Goal: Task Accomplishment & Management: Manage account settings

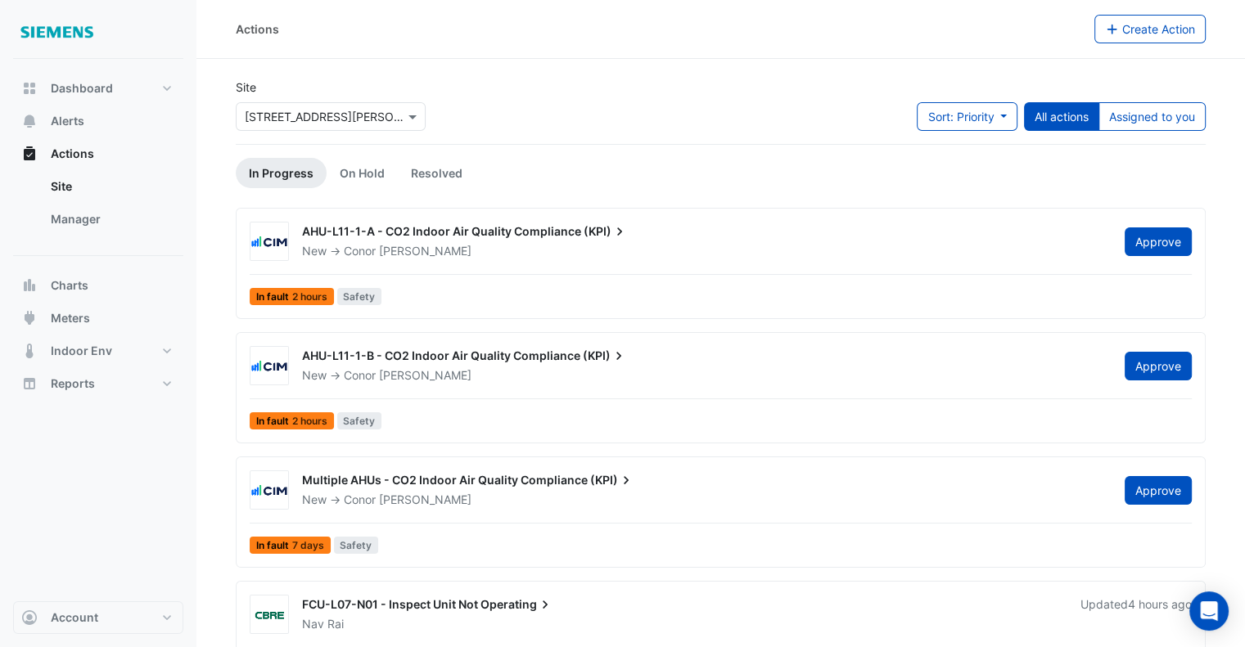
click at [1133, 132] on div "Sort: Priority Priority Updated All actions Assigned to you" at bounding box center [1061, 123] width 289 height 42
click at [1147, 110] on button "Assigned to you" at bounding box center [1151, 116] width 107 height 29
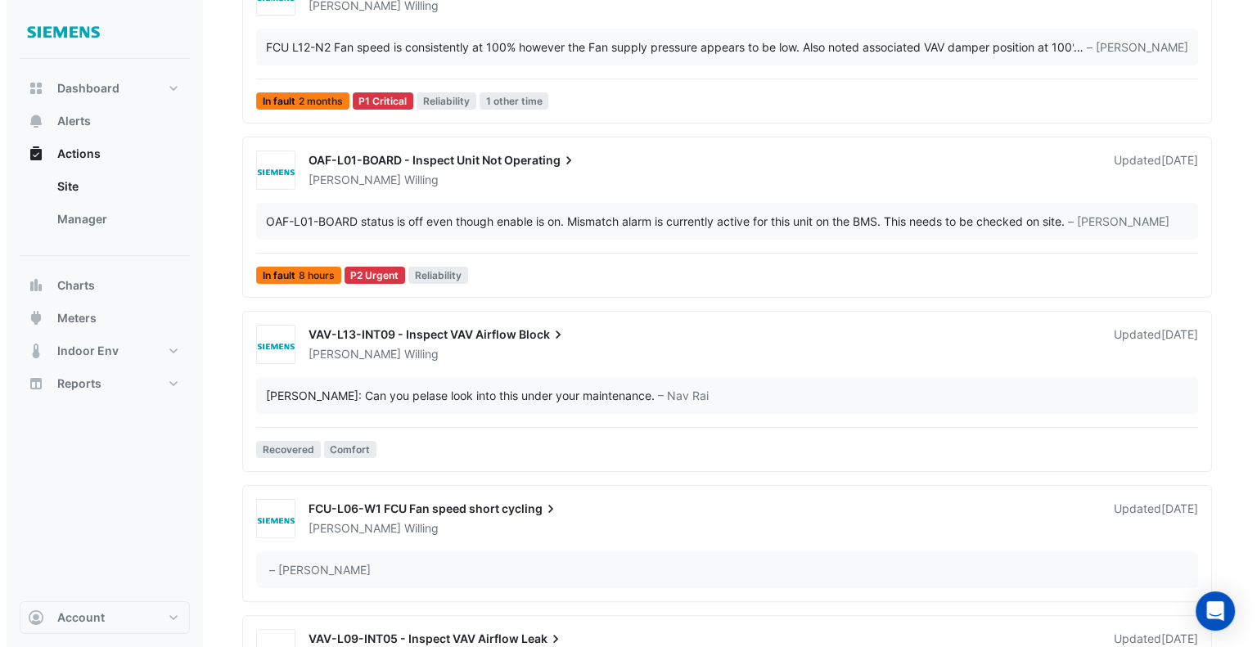
scroll to position [327, 0]
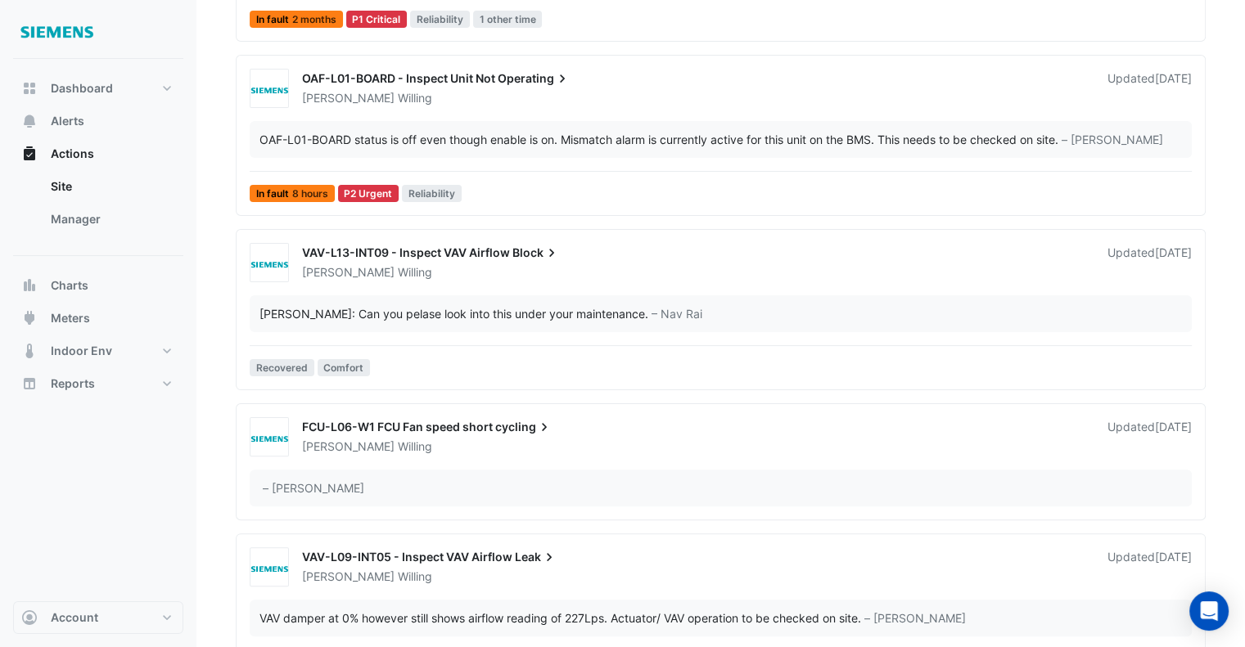
click at [672, 279] on div "VAV-L13-INT09 - Inspect VAV Airflow Block [PERSON_NAME] Updated [DATE]" at bounding box center [720, 262] width 955 height 39
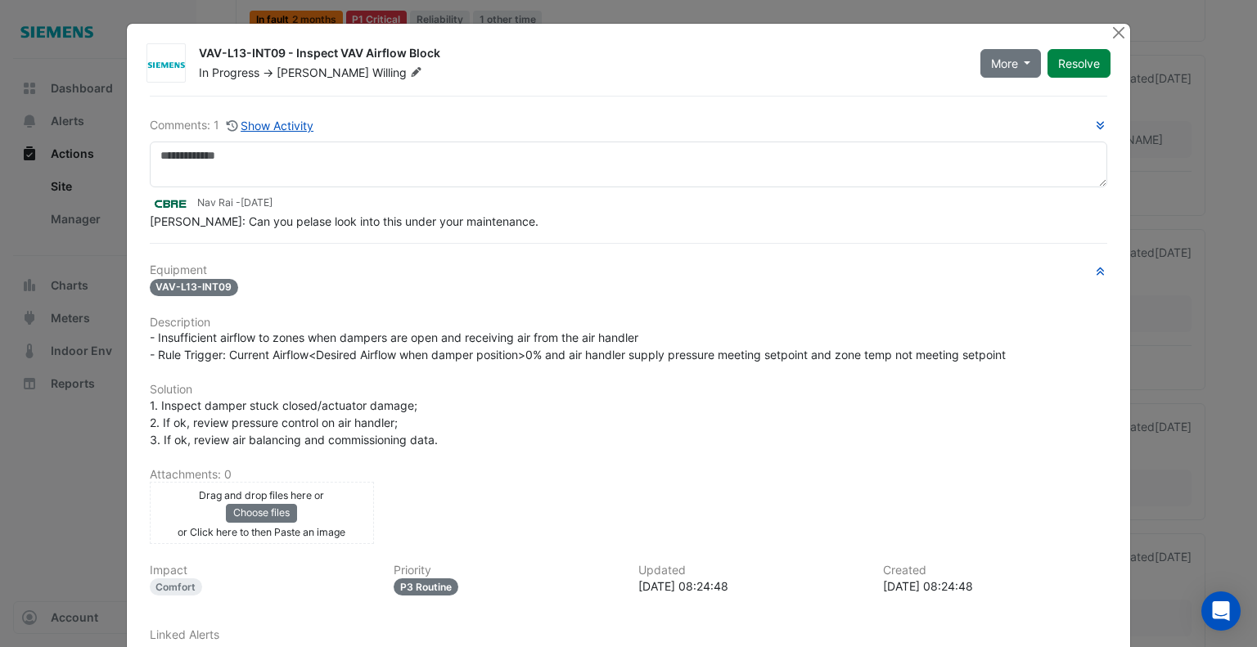
click at [203, 132] on div "Comments: 1 Show Activity" at bounding box center [232, 125] width 165 height 19
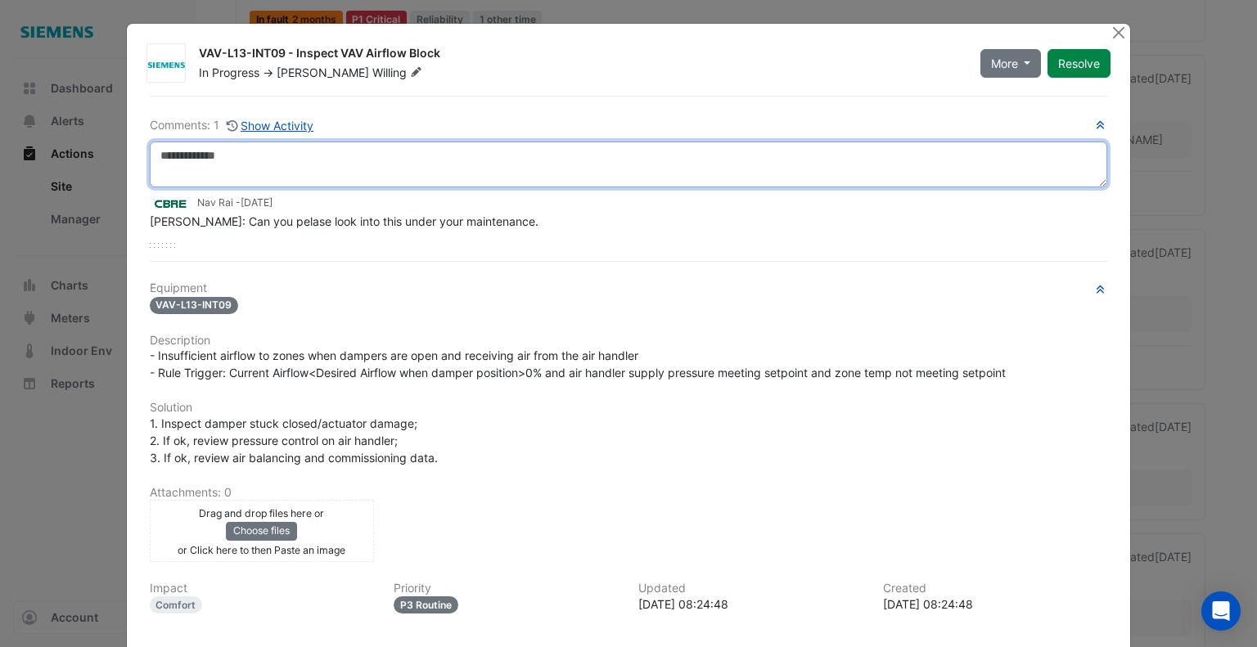
click at [210, 156] on textarea at bounding box center [629, 165] width 958 height 46
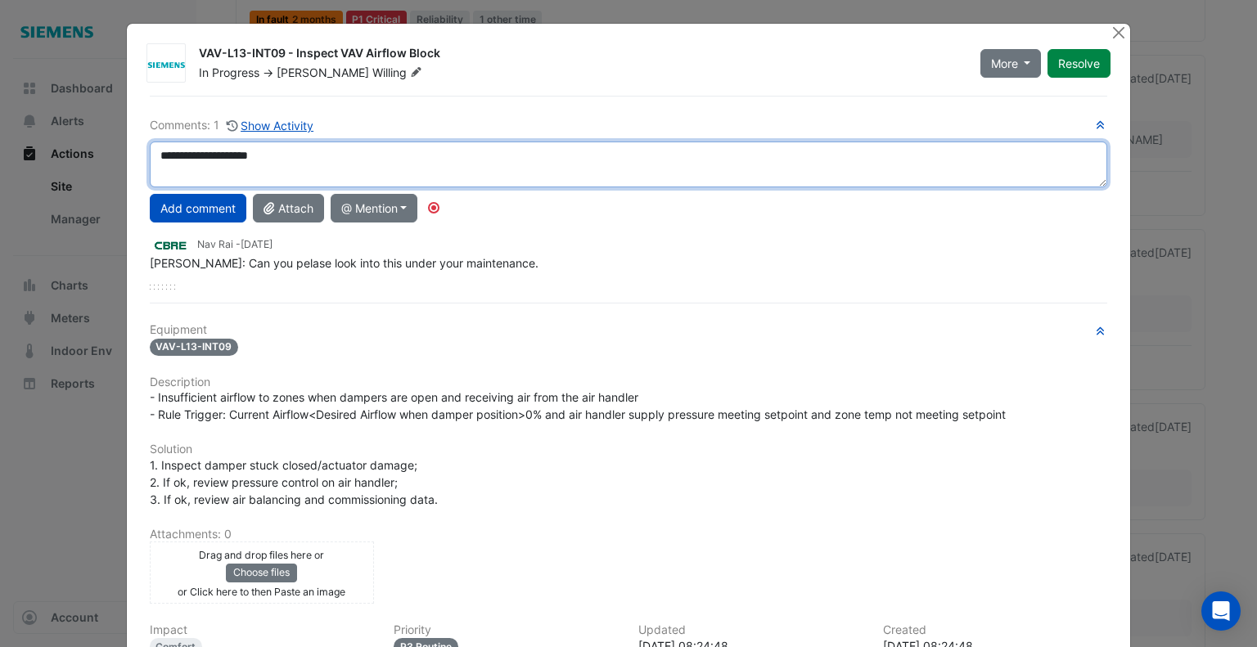
drag, startPoint x: 335, startPoint y: 162, endPoint x: 187, endPoint y: 154, distance: 148.3
click at [187, 154] on textarea "**********" at bounding box center [629, 165] width 958 height 46
click at [307, 161] on textarea "**********" at bounding box center [629, 165] width 958 height 46
drag, startPoint x: 309, startPoint y: 157, endPoint x: 107, endPoint y: 150, distance: 201.4
click at [107, 150] on ngb-modal-window "VAV-L13-INT09 - Inspect VAV Airflow Block In Progress -> [PERSON_NAME] More On …" at bounding box center [628, 323] width 1257 height 647
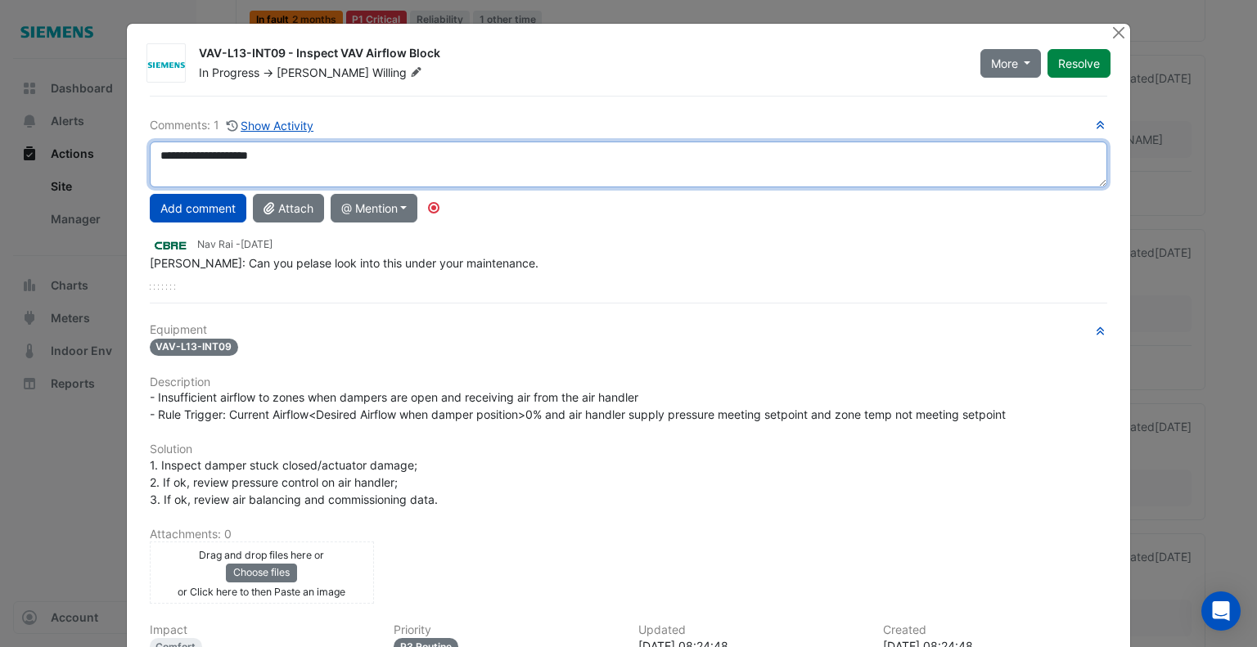
paste textarea "**********"
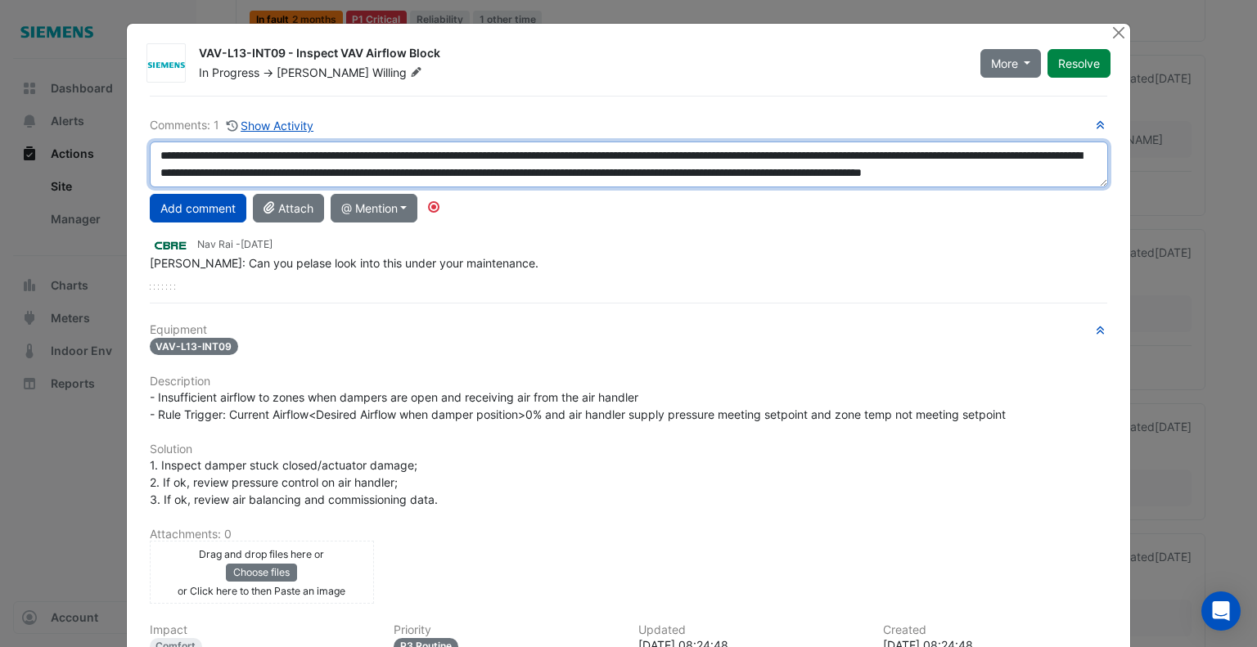
click at [154, 156] on textarea "**********" at bounding box center [629, 165] width 958 height 46
click at [570, 173] on textarea "**********" at bounding box center [629, 165] width 958 height 46
drag, startPoint x: 722, startPoint y: 184, endPoint x: 0, endPoint y: 115, distance: 725.1
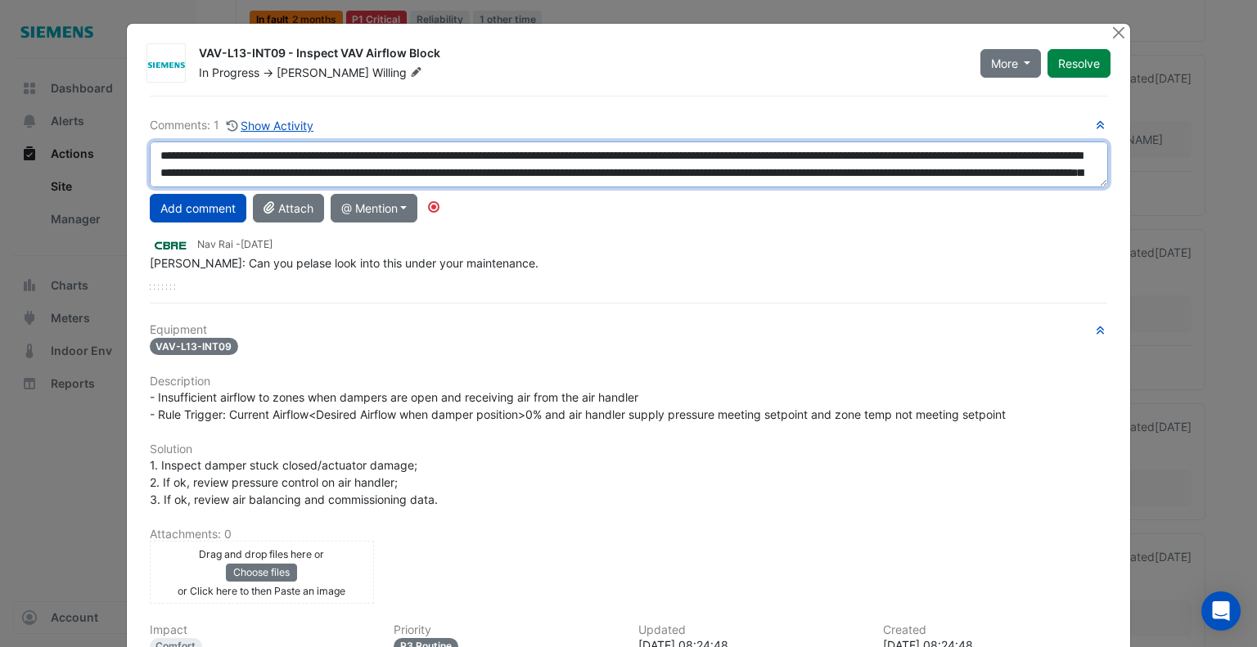
click at [0, 115] on ngb-modal-window "VAV-L13-INT09 - Inspect VAV Airflow Block In Progress -> [PERSON_NAME] More On …" at bounding box center [628, 323] width 1257 height 647
type textarea "**********"
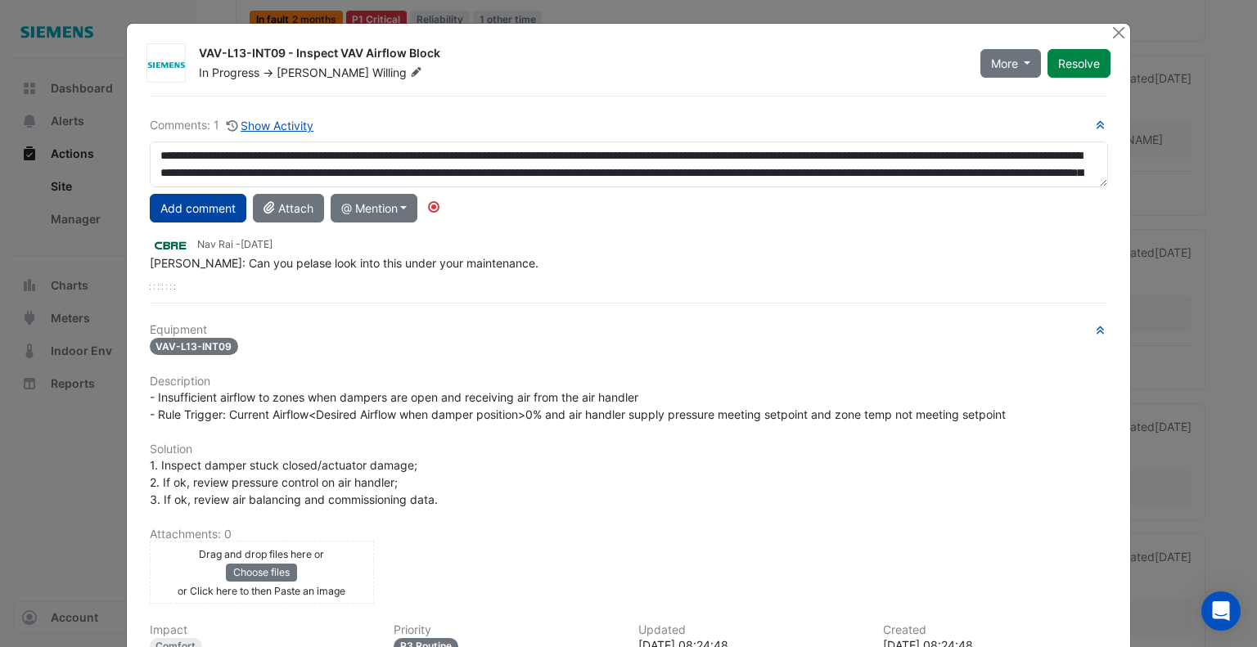
click at [166, 214] on button "Add comment" at bounding box center [198, 208] width 97 height 29
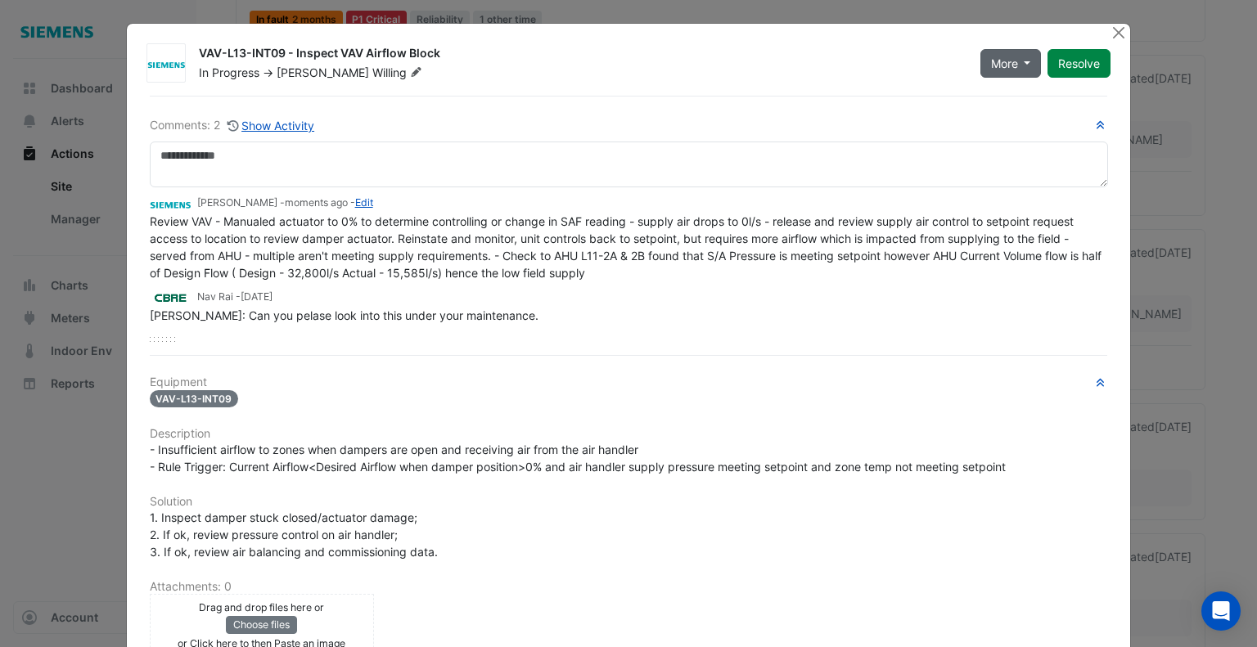
click at [1021, 65] on button "More" at bounding box center [1010, 63] width 61 height 29
click at [1088, 58] on button "Resolve" at bounding box center [1078, 63] width 63 height 29
click at [1113, 34] on button "Close" at bounding box center [1118, 32] width 17 height 17
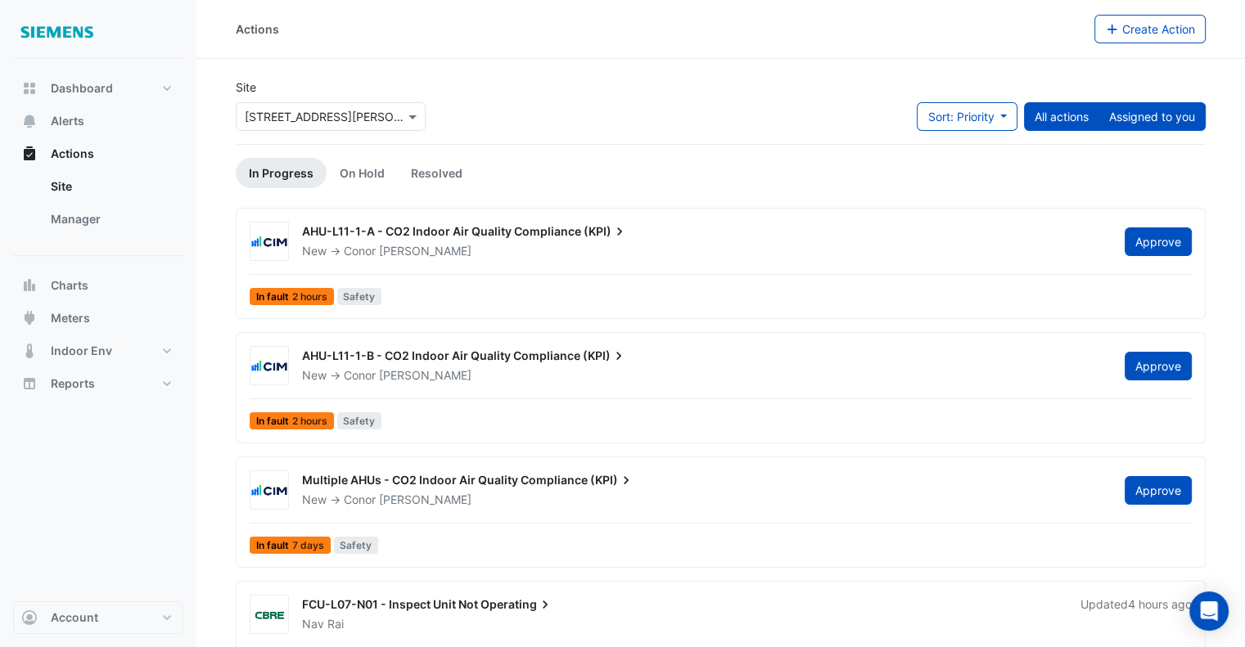
click at [1158, 104] on button "Assigned to you" at bounding box center [1151, 116] width 107 height 29
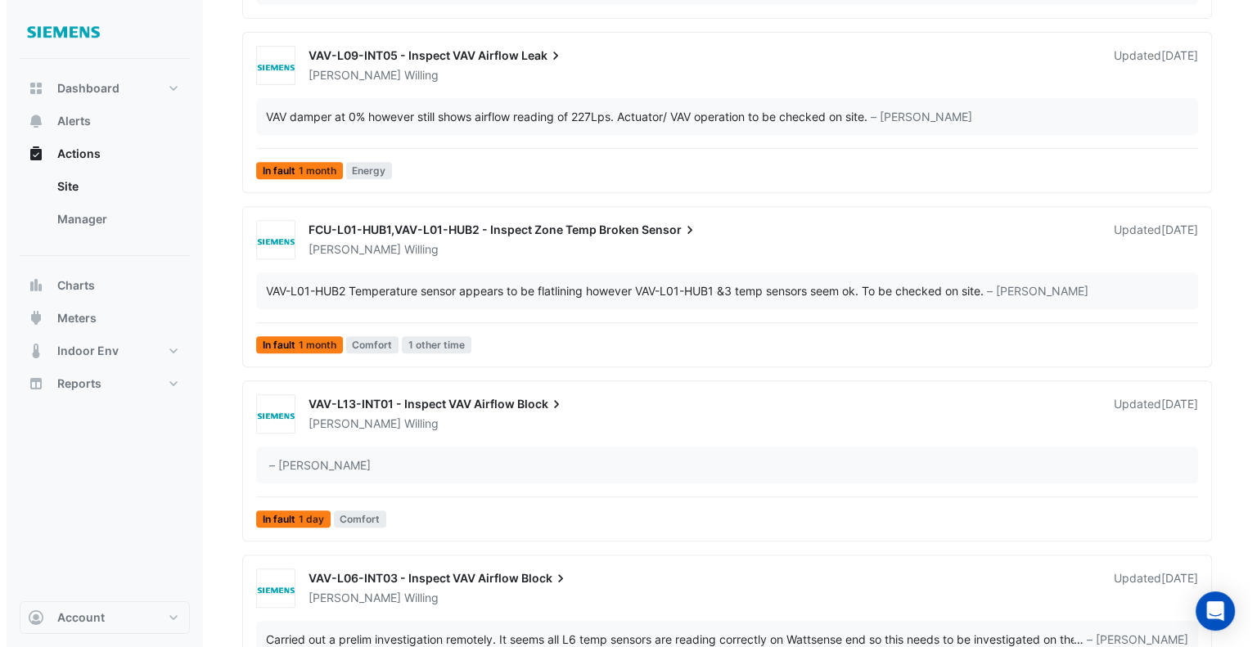
scroll to position [732, 0]
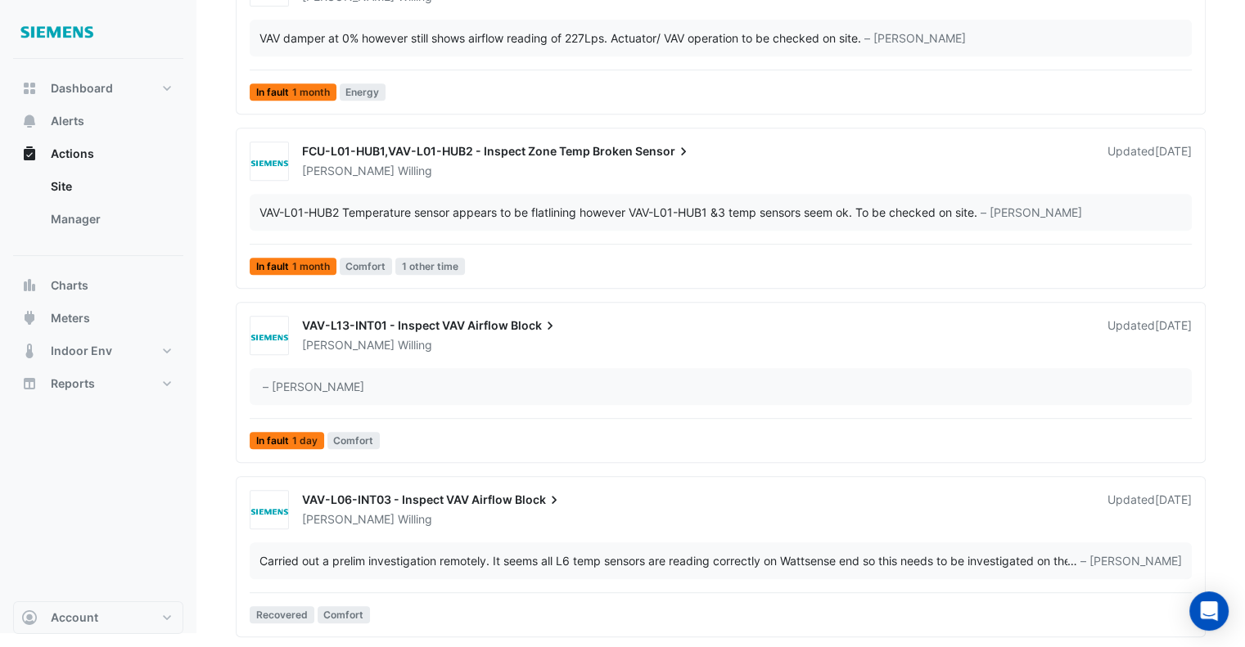
click at [510, 343] on div "[PERSON_NAME]" at bounding box center [694, 345] width 789 height 16
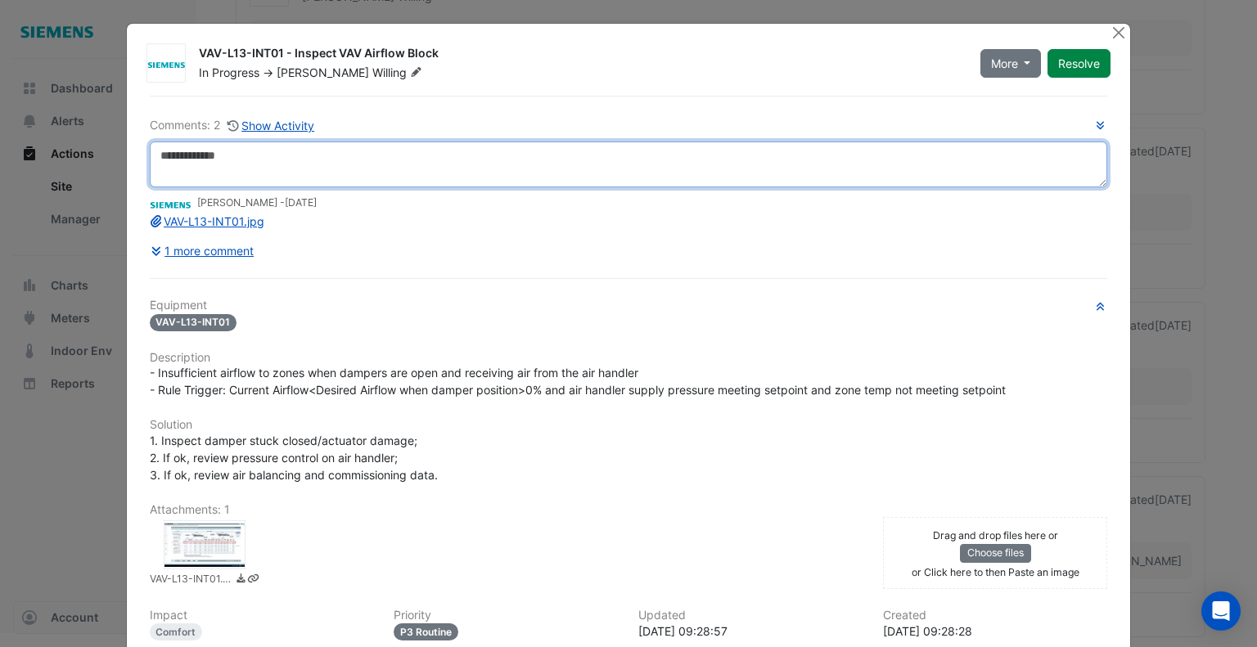
click at [309, 159] on textarea at bounding box center [629, 165] width 958 height 46
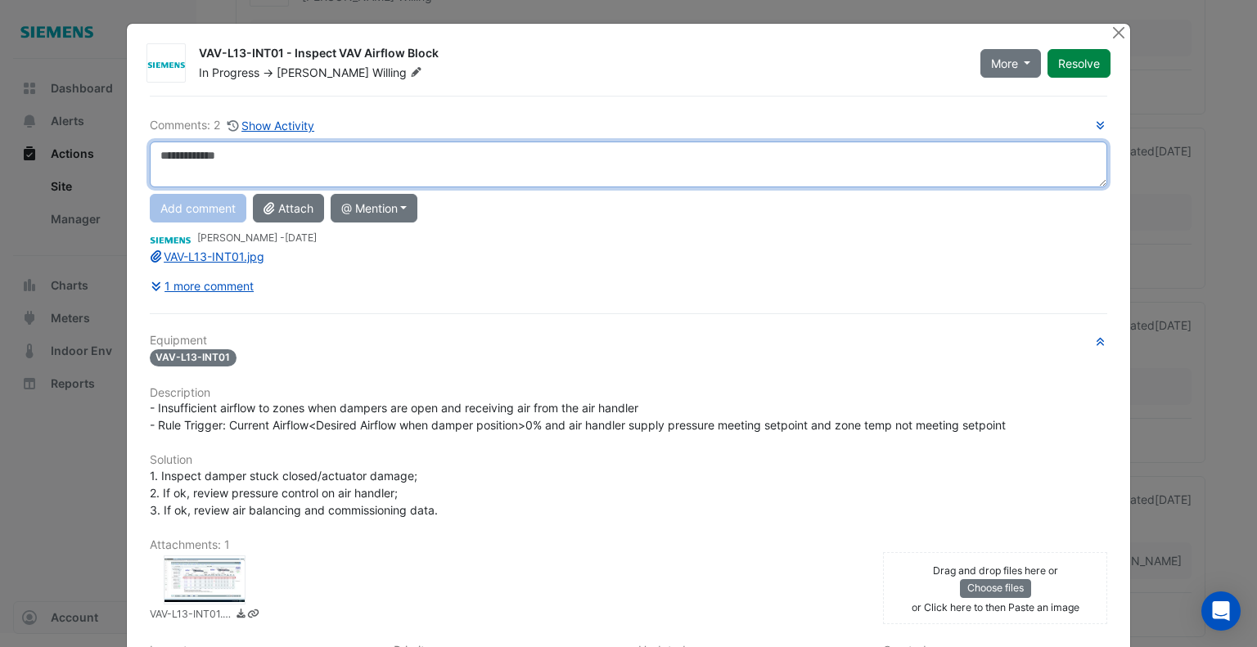
paste textarea "**********"
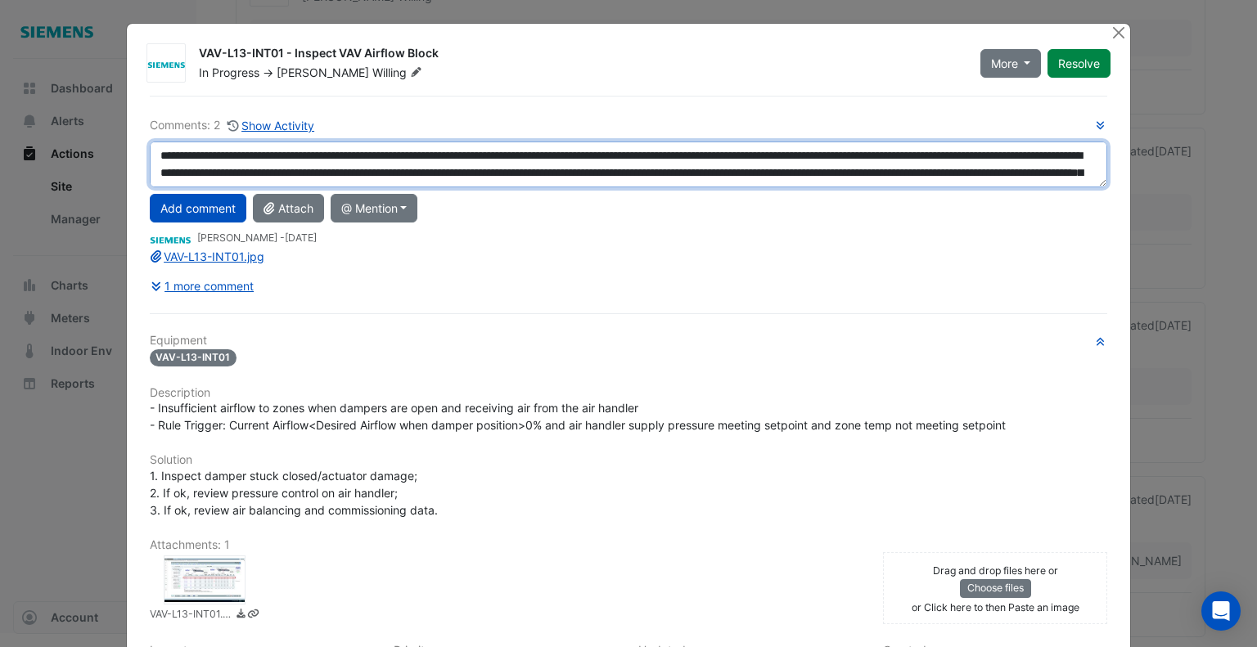
scroll to position [27, 0]
type textarea "**********"
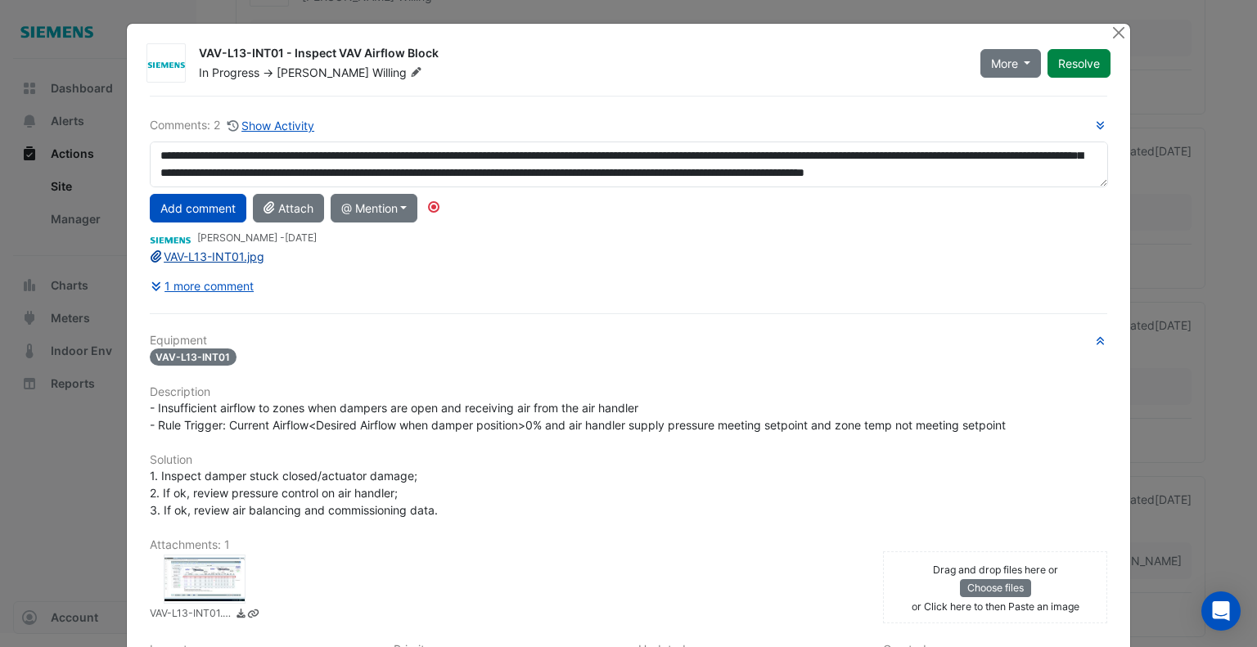
click at [203, 257] on link "VAV-L13-INT01.jpg" at bounding box center [207, 257] width 115 height 14
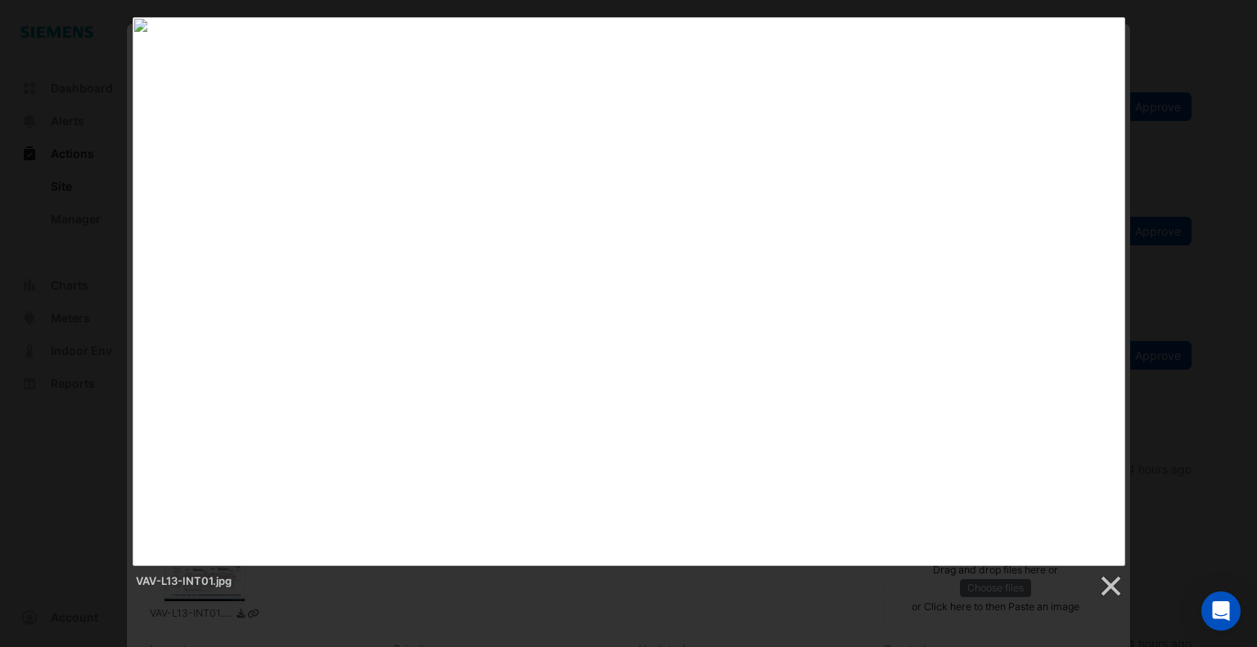
click at [1161, 163] on div "VAV-L13-INT01.jpg" at bounding box center [628, 308] width 1257 height 582
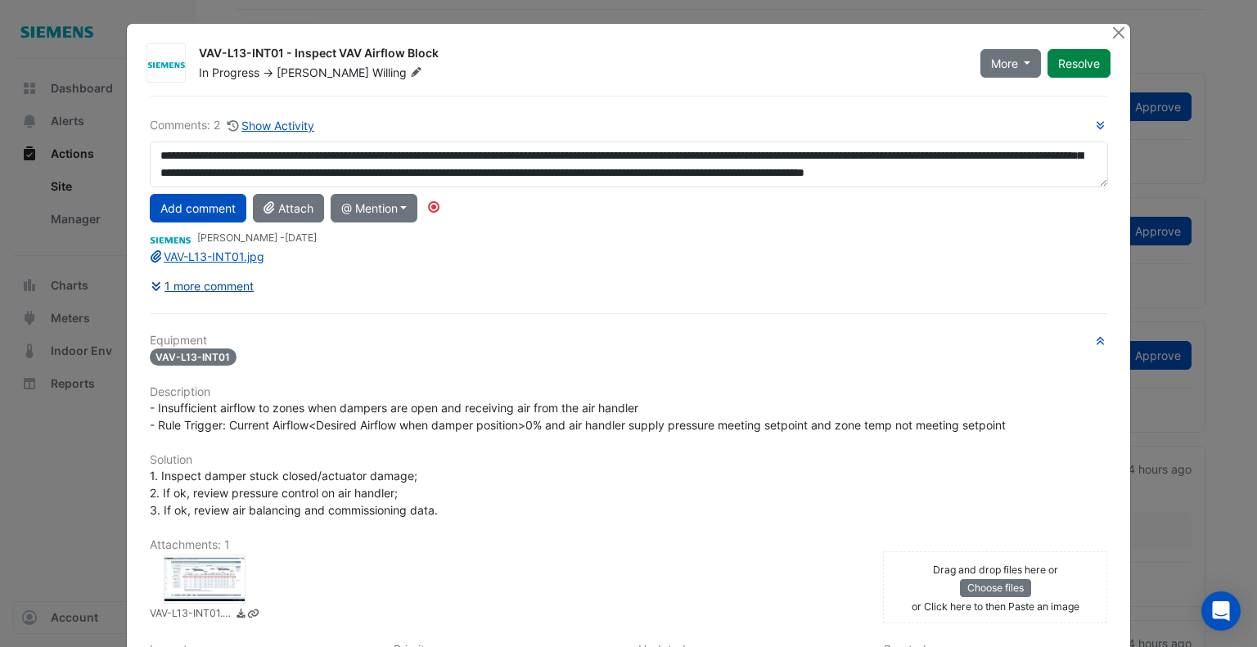
click at [162, 283] on button "1 more comment" at bounding box center [203, 286] width 106 height 29
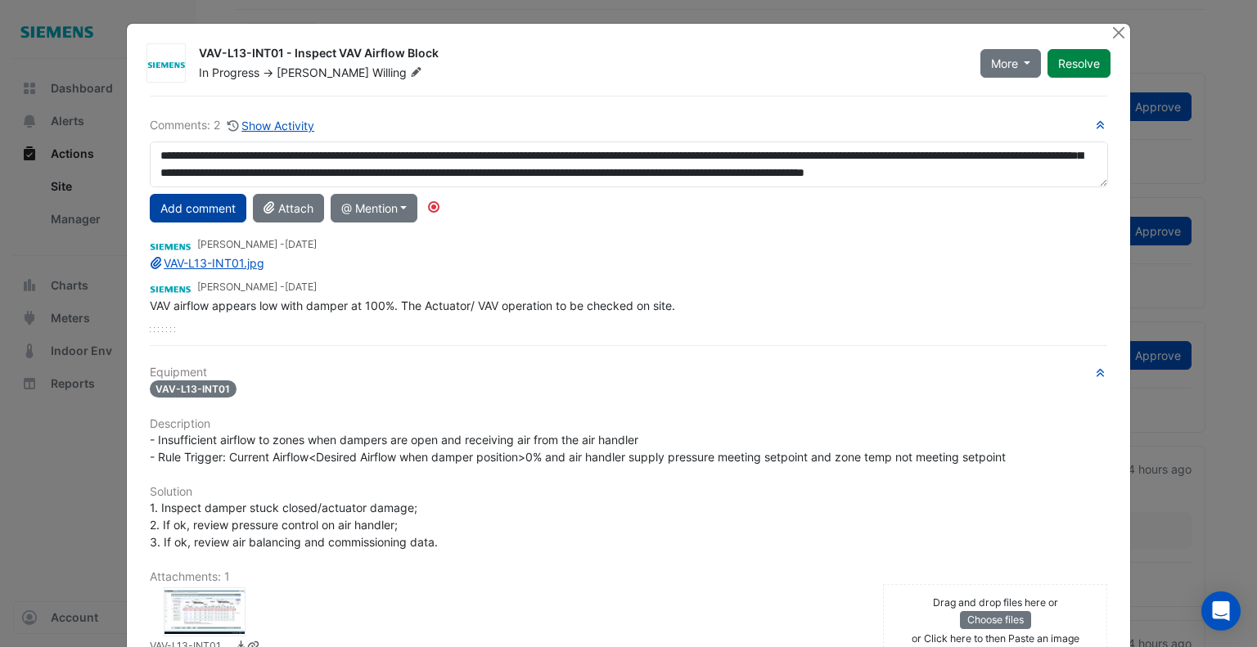
click at [187, 205] on button "Add comment" at bounding box center [198, 208] width 97 height 29
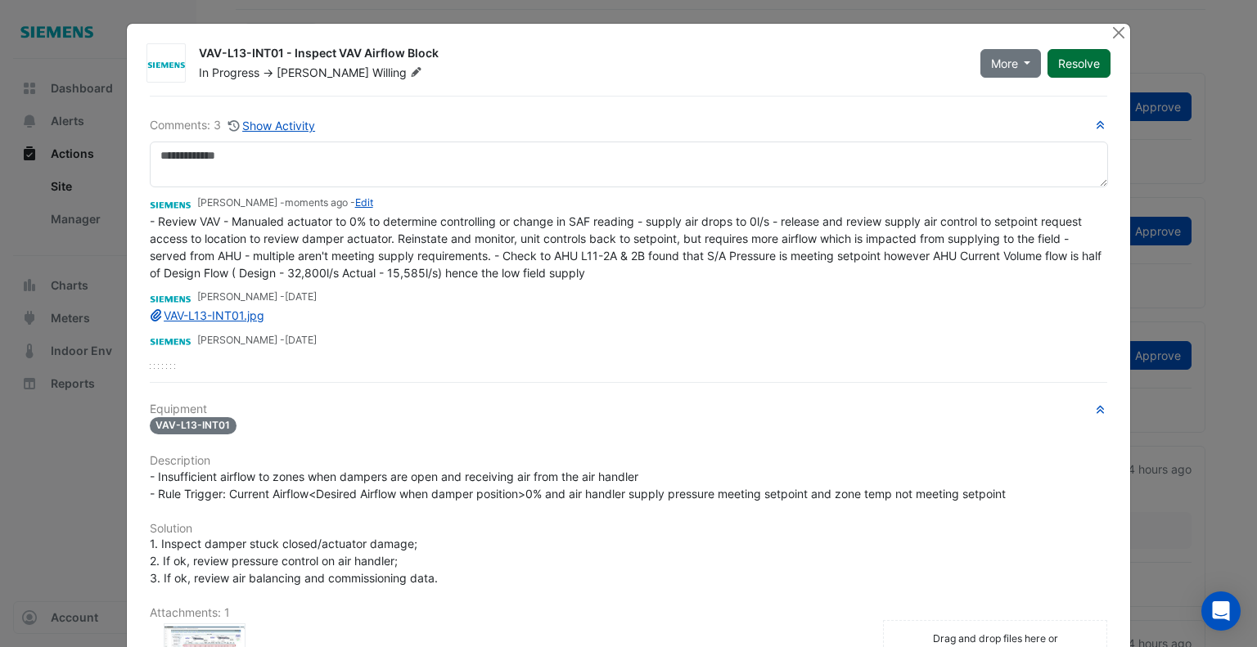
click at [1077, 61] on button "Resolve" at bounding box center [1078, 63] width 63 height 29
click at [1113, 33] on button "Close" at bounding box center [1118, 32] width 17 height 17
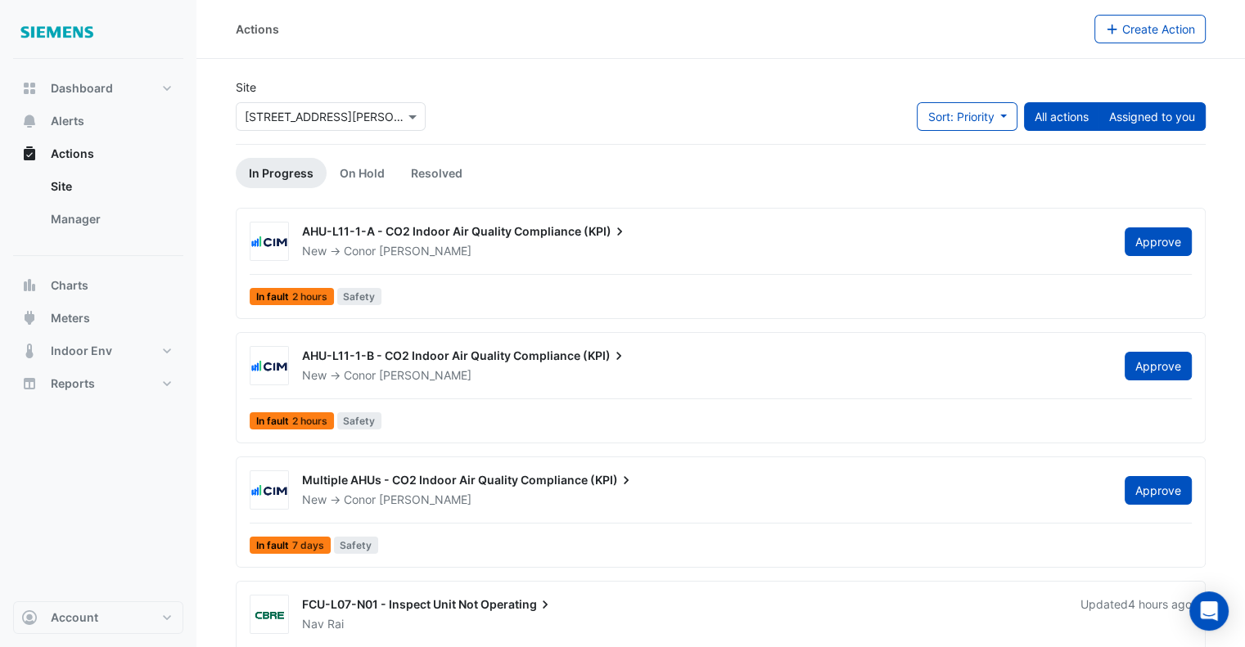
click at [1190, 108] on button "Assigned to you" at bounding box center [1151, 116] width 107 height 29
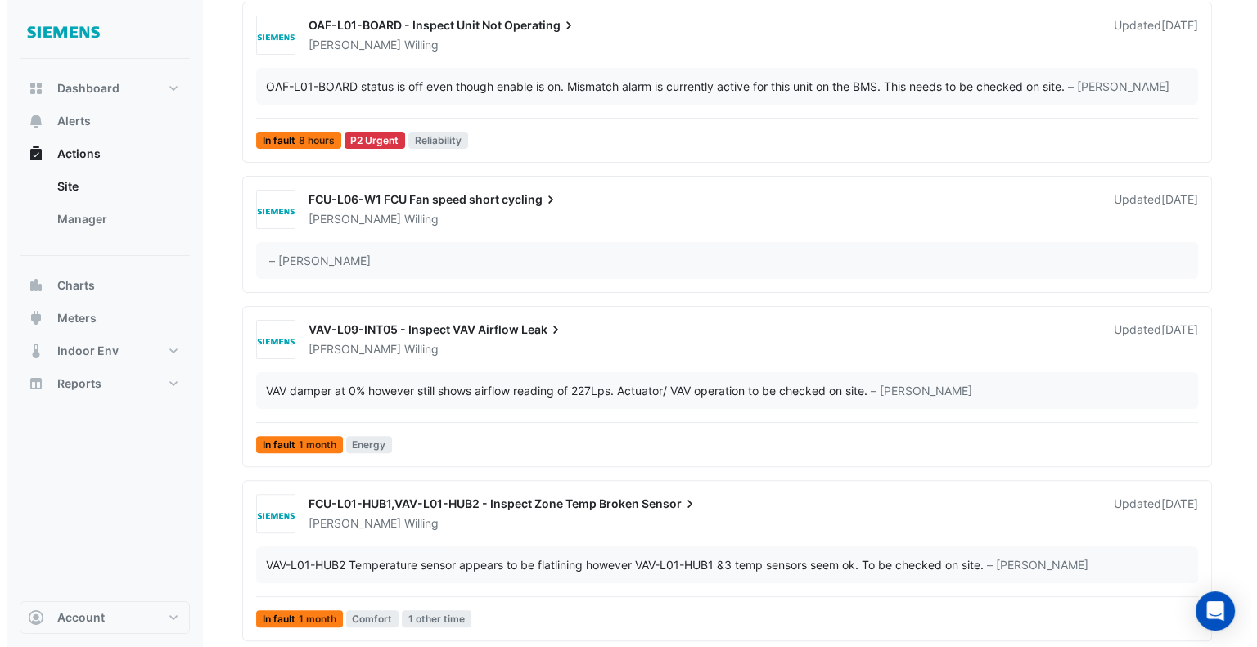
scroll to position [559, 0]
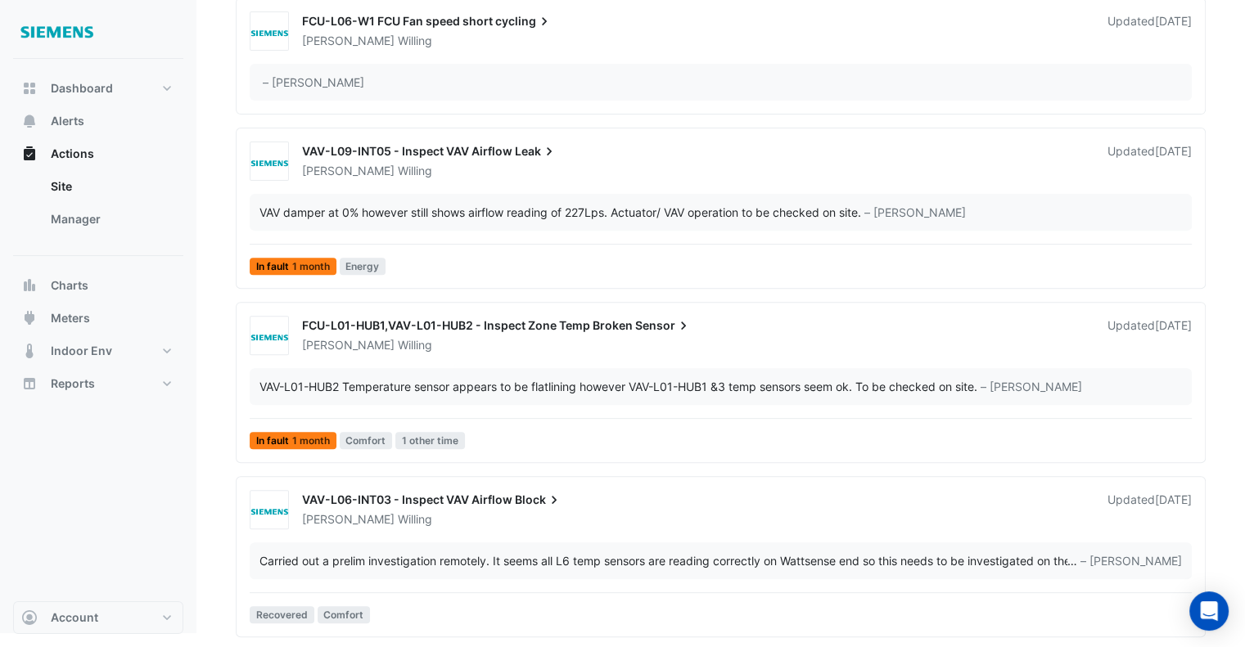
click at [611, 507] on div "VAV-L06-INT03 - Inspect VAV Airflow Block" at bounding box center [695, 502] width 786 height 20
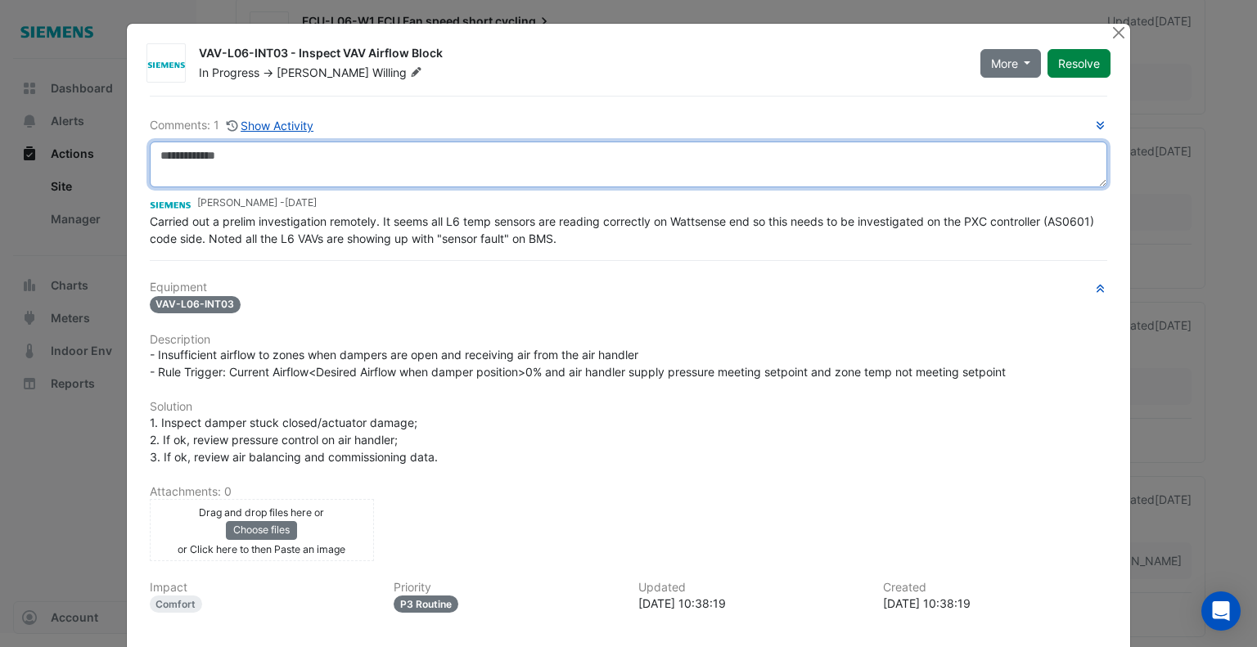
click at [354, 159] on textarea at bounding box center [629, 165] width 958 height 46
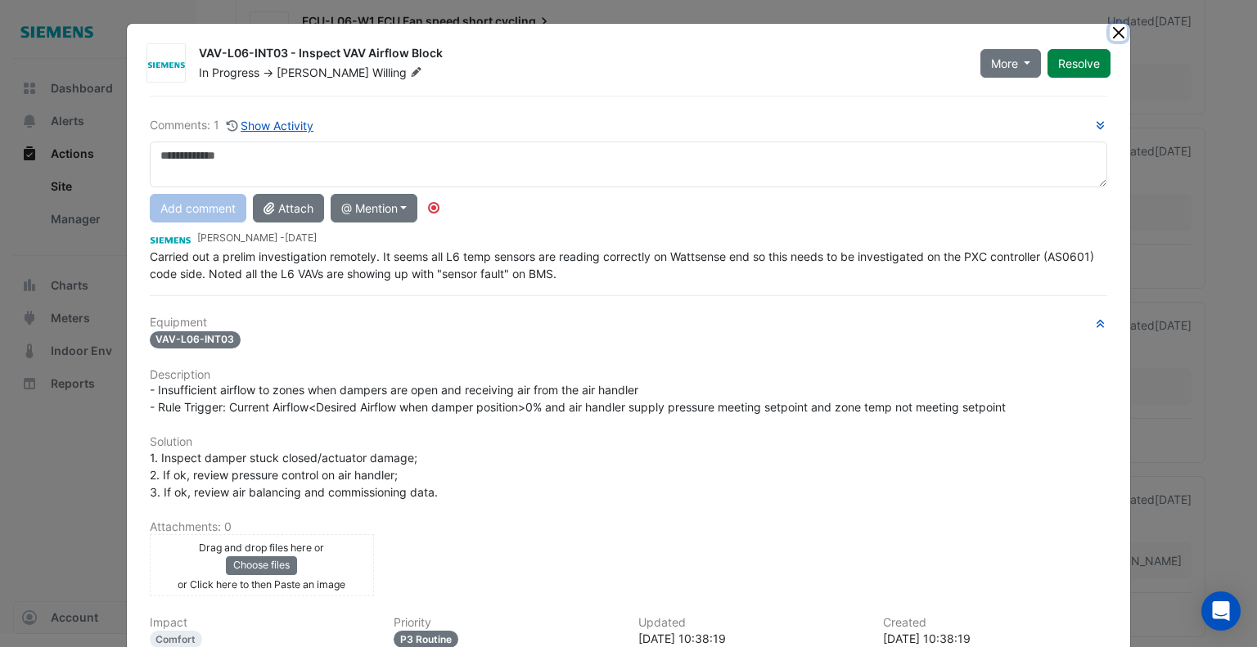
click at [1110, 32] on button "Close" at bounding box center [1118, 32] width 17 height 17
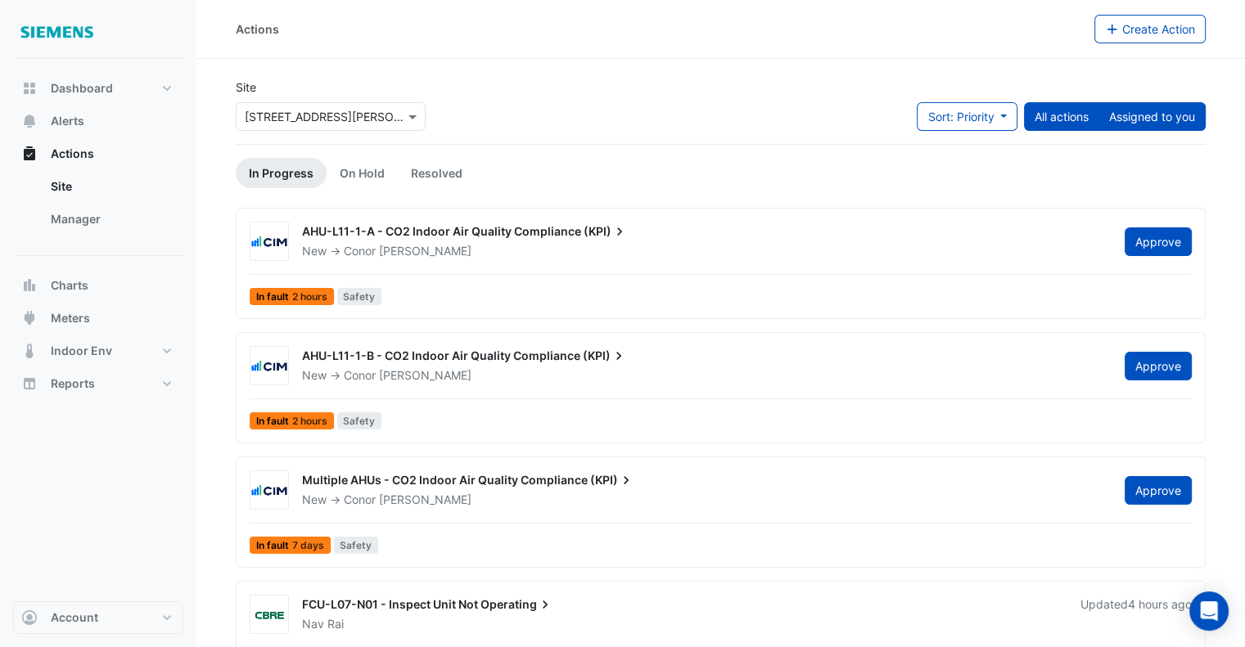
click at [1151, 115] on button "Assigned to you" at bounding box center [1151, 116] width 107 height 29
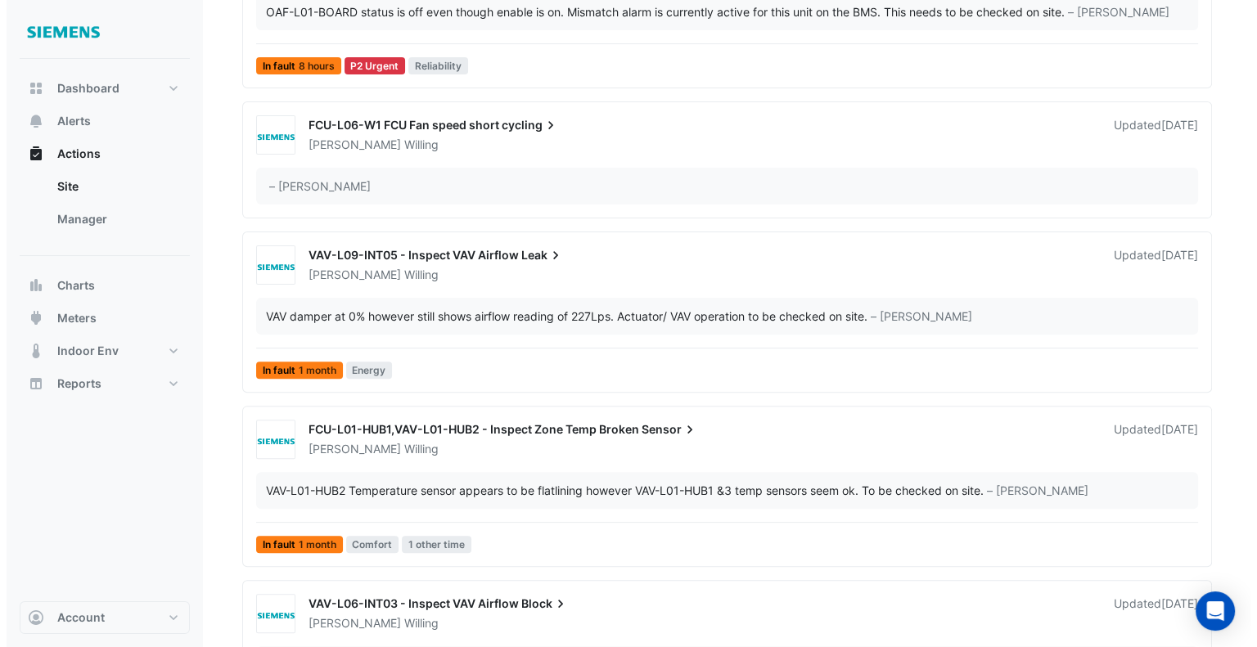
scroll to position [395, 0]
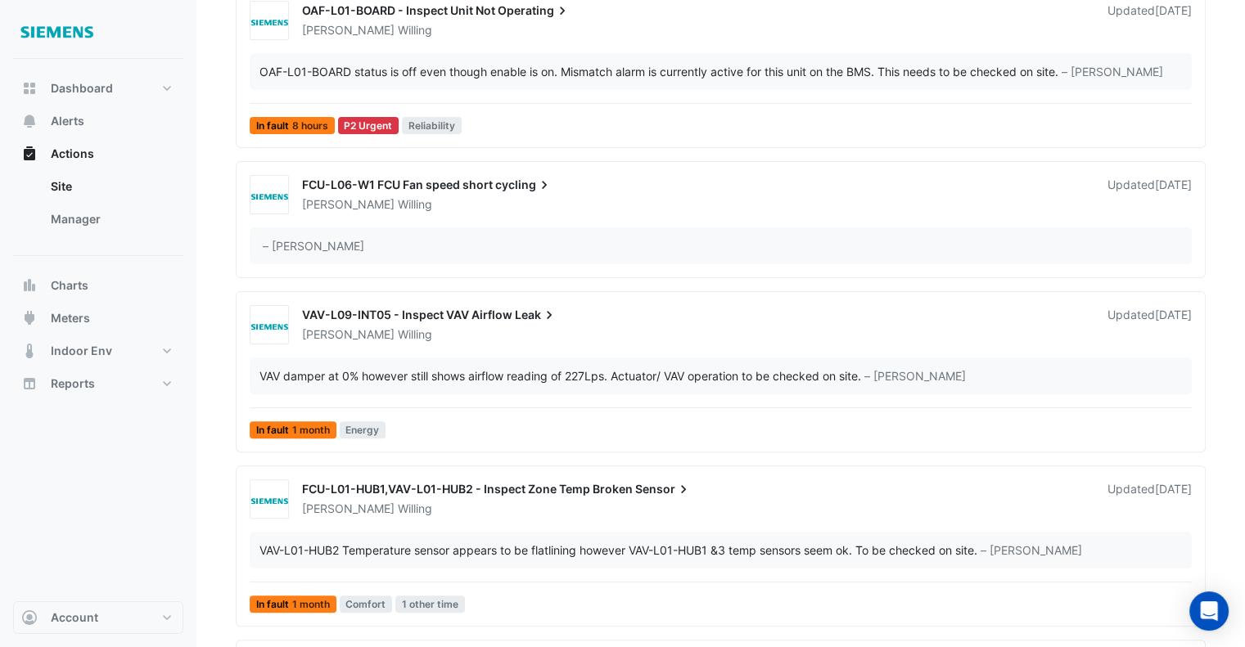
click at [466, 189] on span "FCU-L06-W1 FCU Fan speed short" at bounding box center [397, 185] width 191 height 14
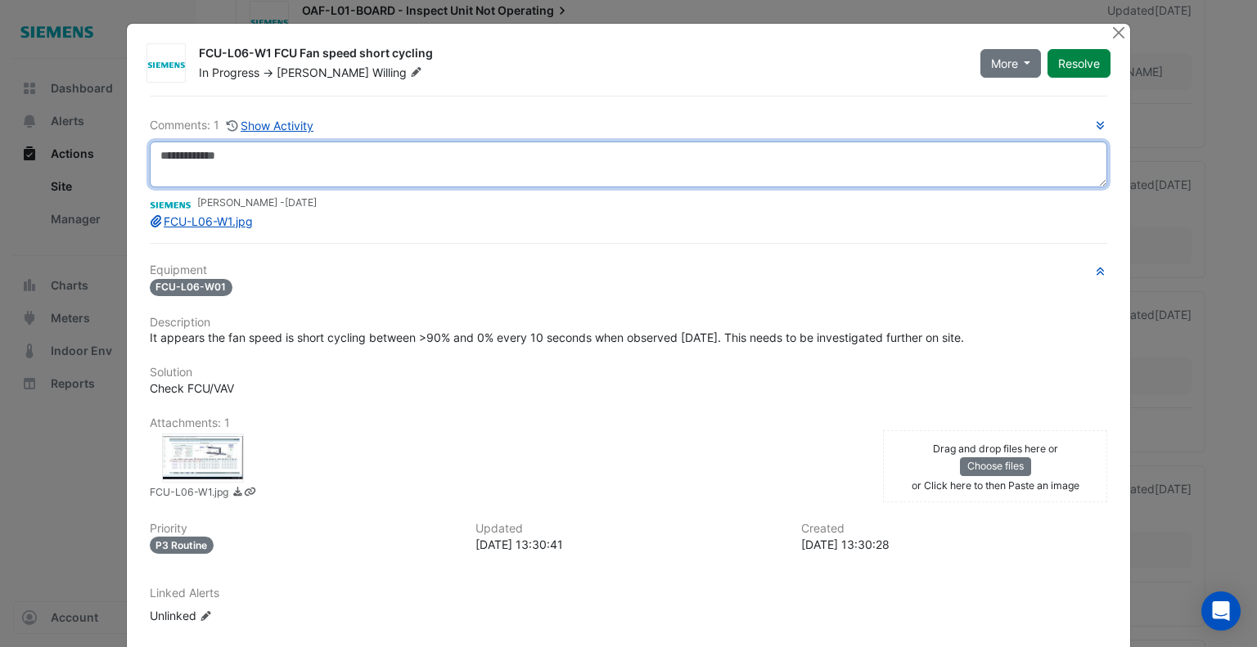
click at [389, 150] on textarea at bounding box center [629, 165] width 958 height 46
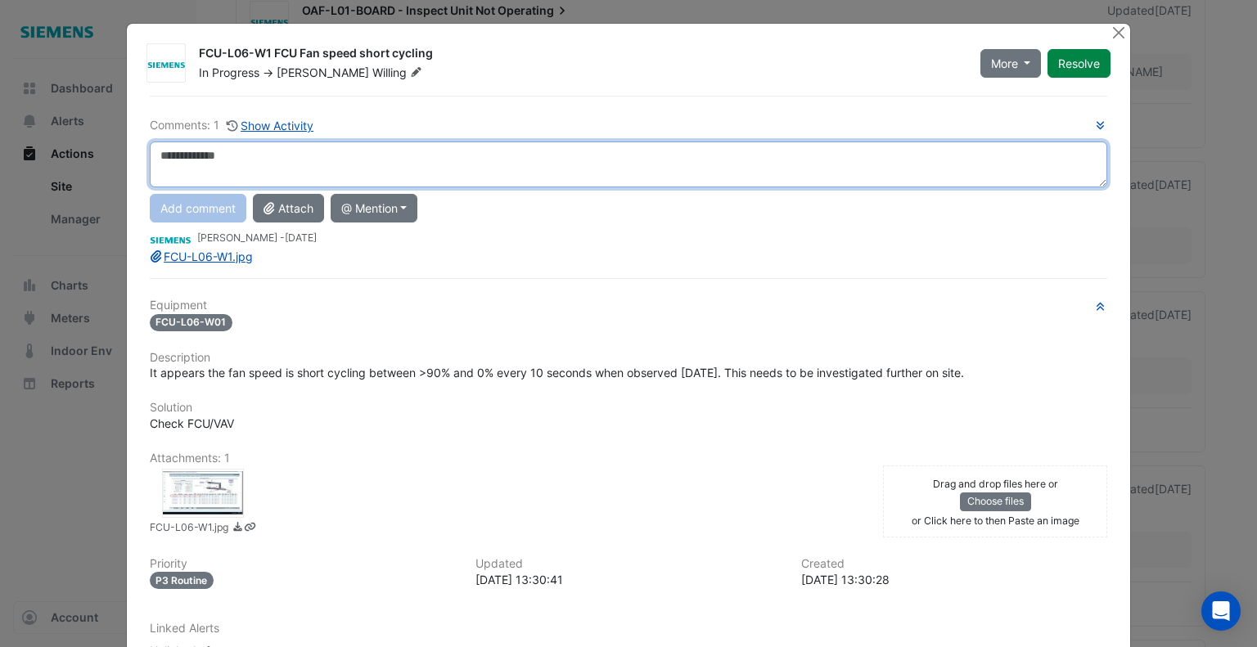
click at [298, 156] on textarea at bounding box center [629, 165] width 958 height 46
paste textarea "**********"
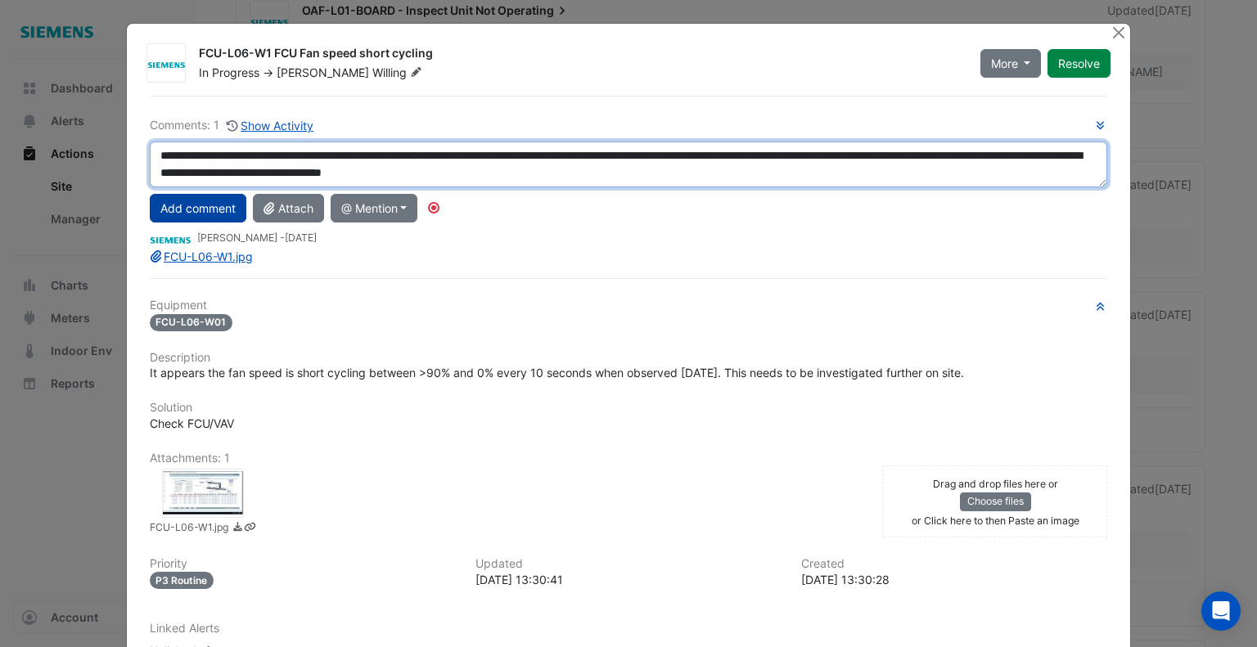
type textarea "**********"
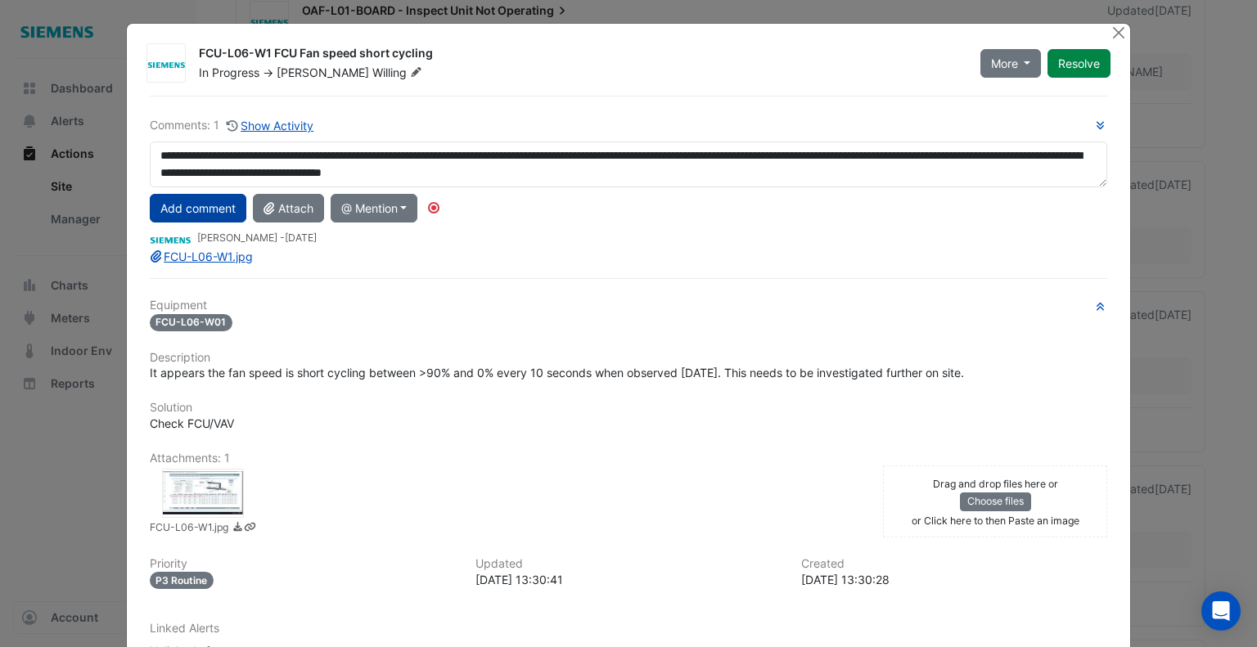
click at [222, 209] on button "Add comment" at bounding box center [198, 208] width 97 height 29
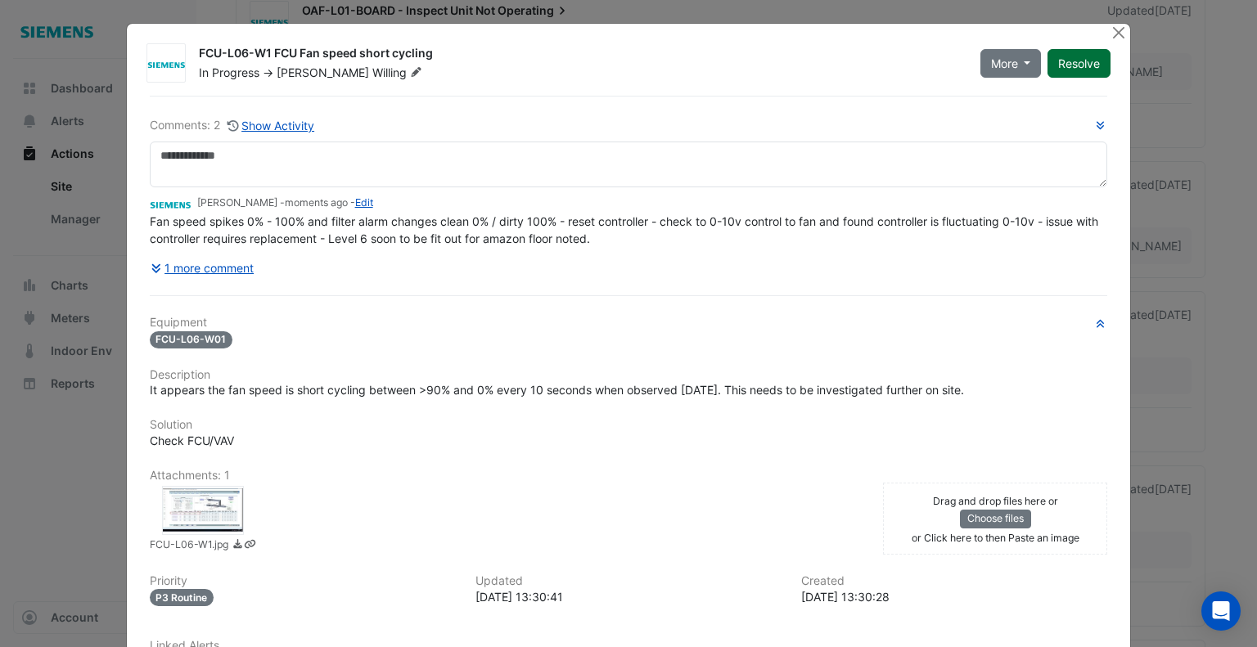
click at [1083, 63] on button "Resolve" at bounding box center [1078, 63] width 63 height 29
click at [1111, 32] on button "Close" at bounding box center [1118, 32] width 17 height 17
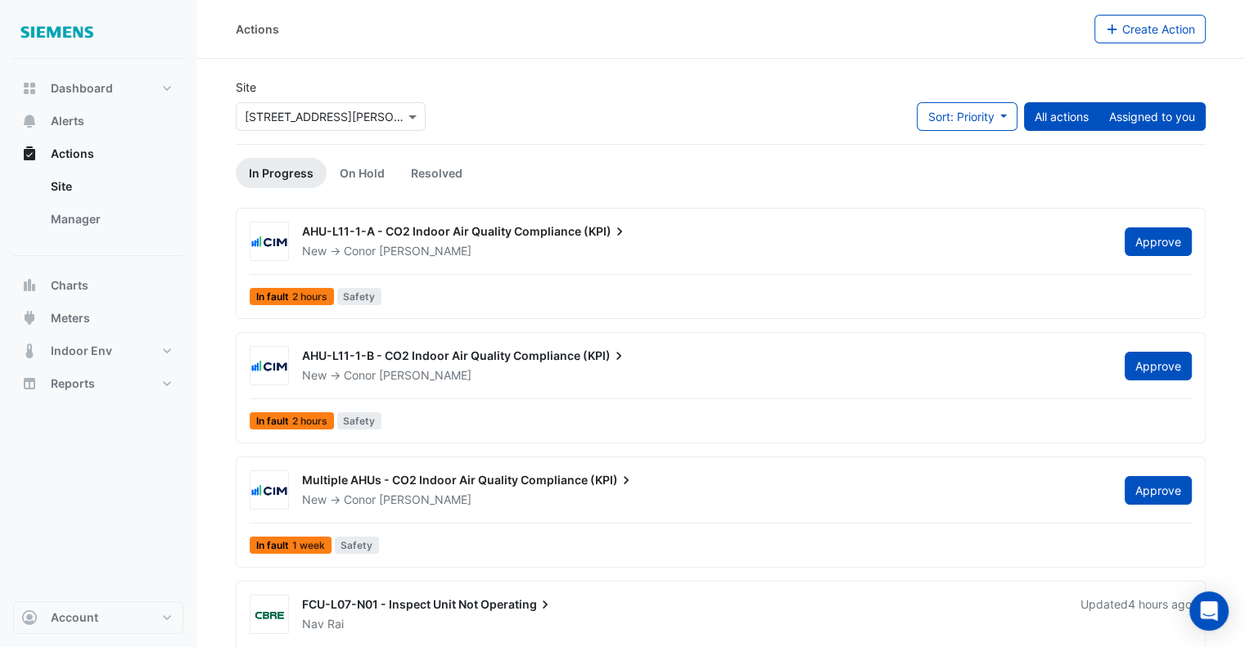
click at [1149, 120] on button "Assigned to you" at bounding box center [1151, 116] width 107 height 29
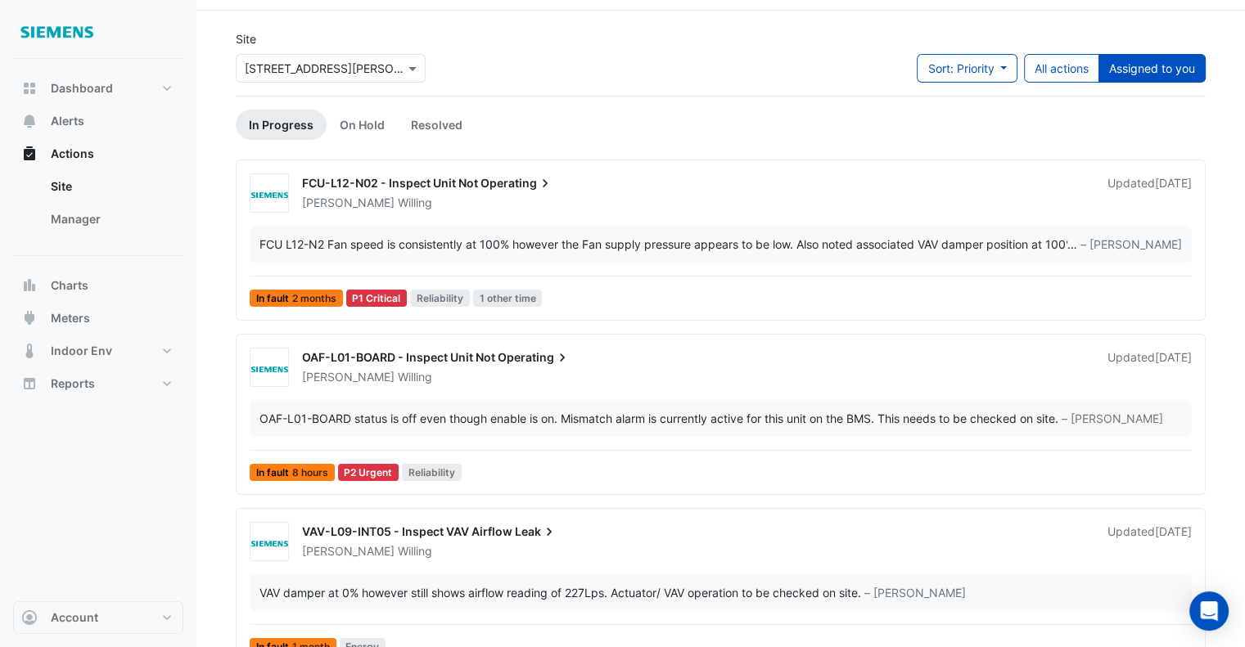
scroll to position [20, 0]
